Goal: Information Seeking & Learning: Learn about a topic

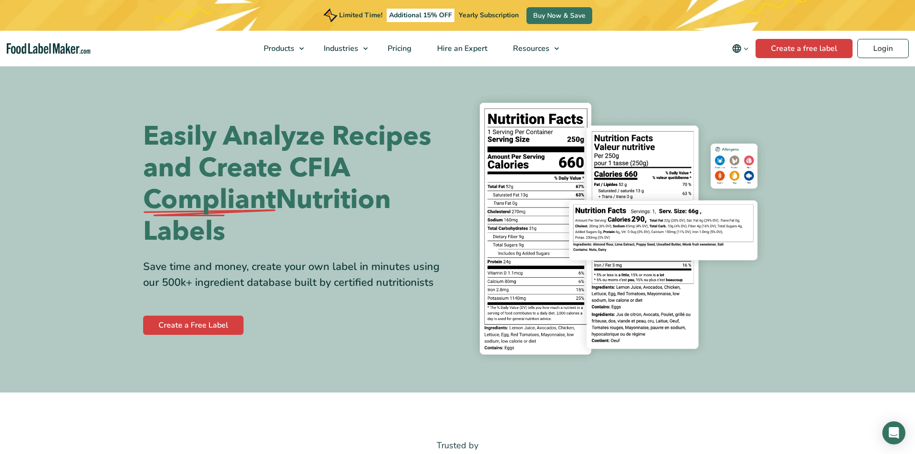
click at [745, 52] on icon "Change language" at bounding box center [746, 48] width 7 height 7
click at [749, 93] on link "Français" at bounding box center [754, 96] width 26 height 10
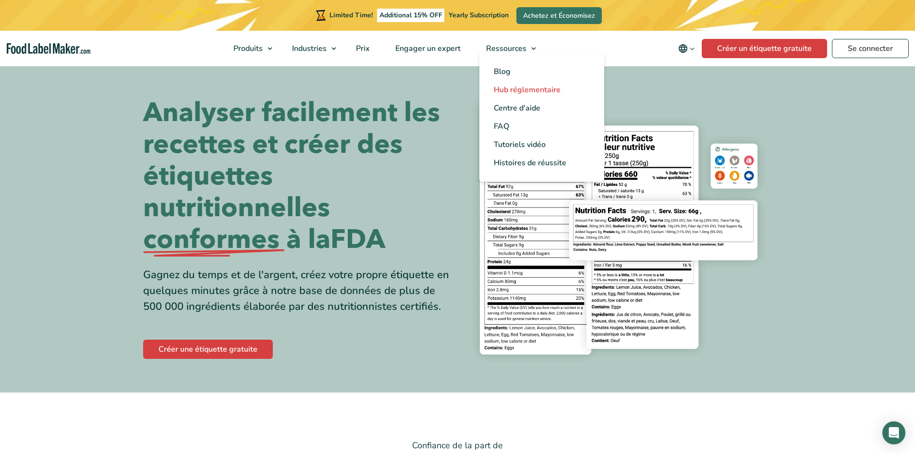
click at [523, 87] on span "Hub réglementaire" at bounding box center [527, 90] width 67 height 11
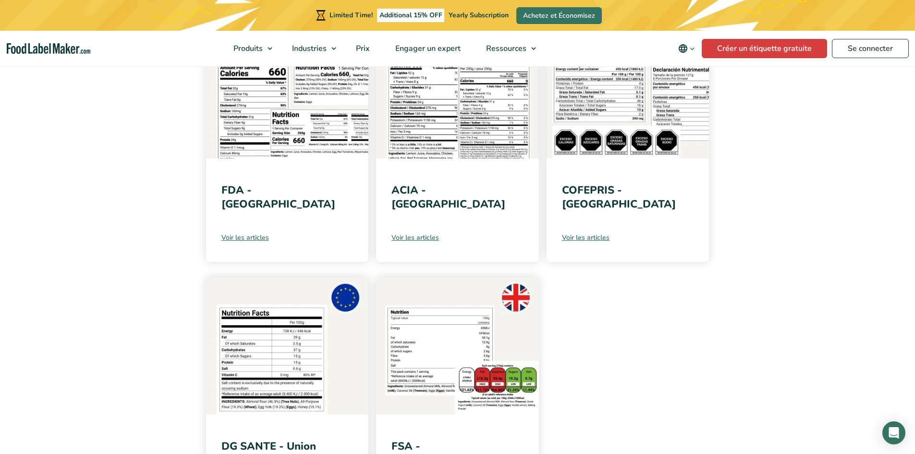
scroll to position [144, 0]
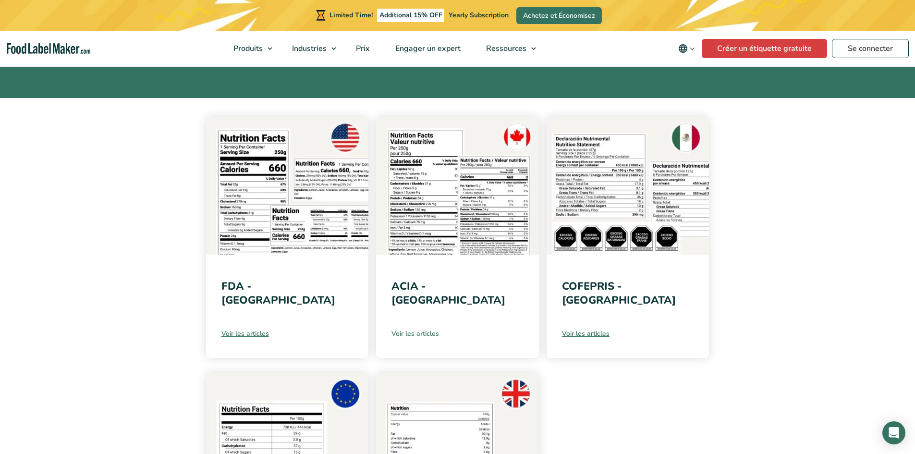
click at [416, 331] on link "Voir les articles" at bounding box center [457, 334] width 132 height 10
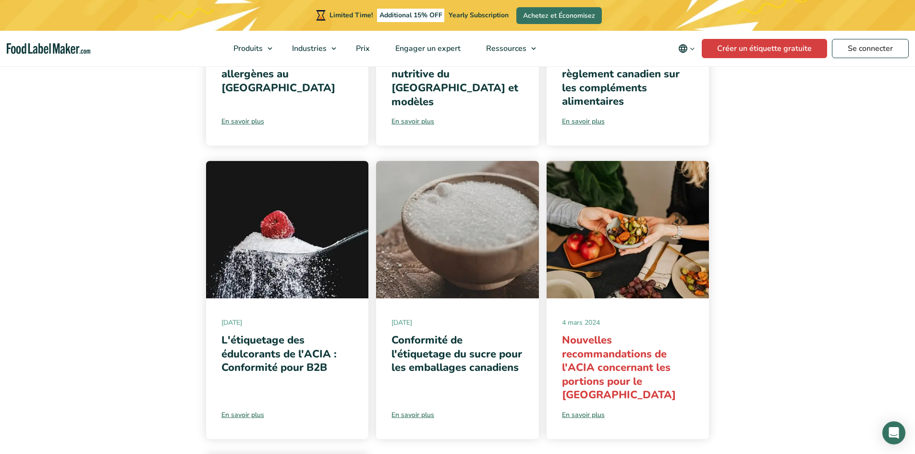
scroll to position [672, 0]
